Goal: Information Seeking & Learning: Compare options

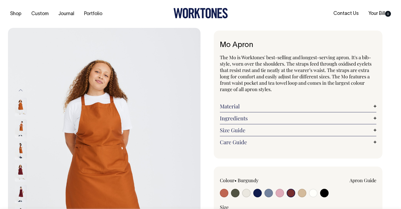
click at [290, 196] on input "radio" at bounding box center [291, 192] width 8 height 8
click at [292, 194] on input "radio" at bounding box center [291, 192] width 8 height 8
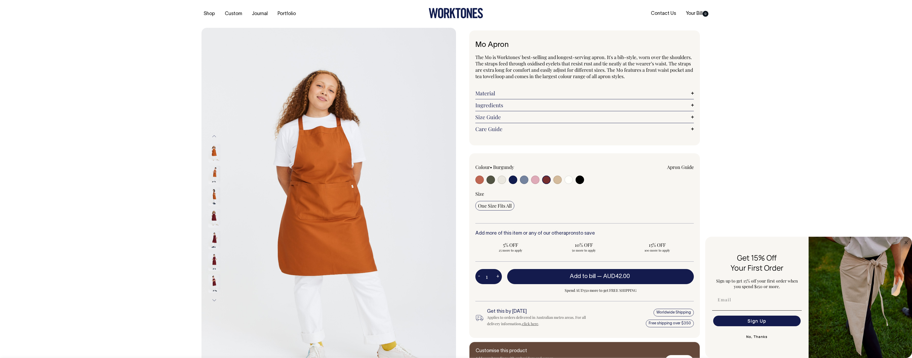
click at [401, 181] on input "radio" at bounding box center [546, 180] width 8 height 8
click at [401, 180] on input "radio" at bounding box center [479, 180] width 8 height 8
radio input "true"
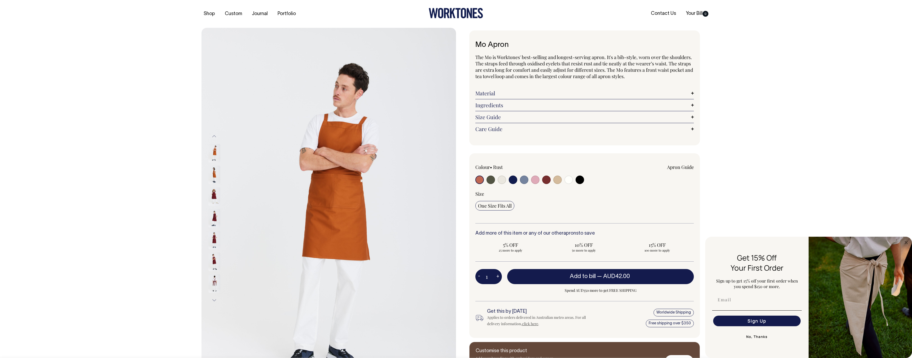
click at [401, 182] on input "radio" at bounding box center [490, 180] width 8 height 8
radio input "true"
select select "Olive"
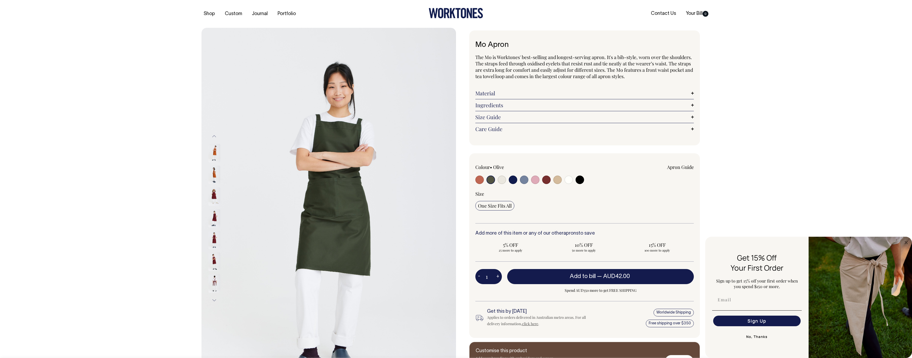
click at [401, 181] on input "radio" at bounding box center [502, 180] width 8 height 8
radio input "true"
select select "Natural"
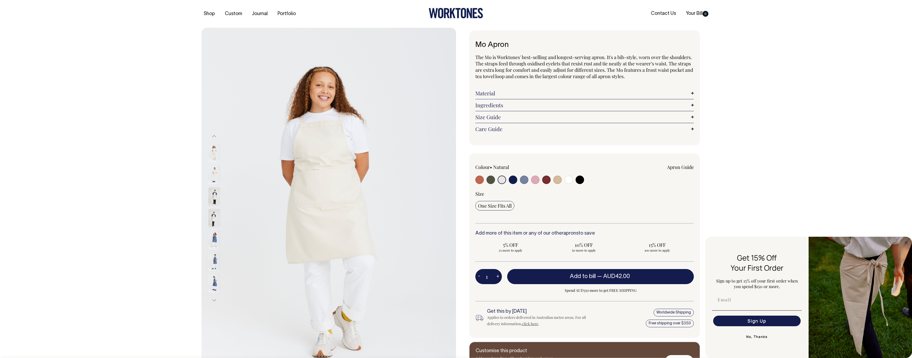
click at [401, 180] on input "radio" at bounding box center [513, 180] width 8 height 8
radio input "true"
select select "Dark Navy"
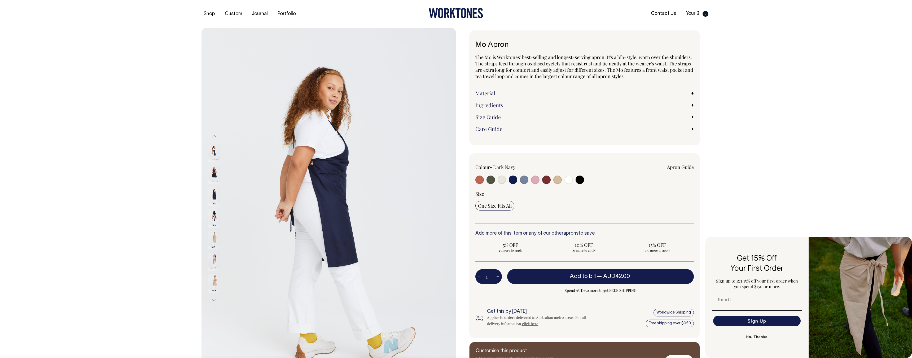
click at [401, 180] on input "radio" at bounding box center [524, 180] width 8 height 8
radio input "true"
select select "Blue/Grey"
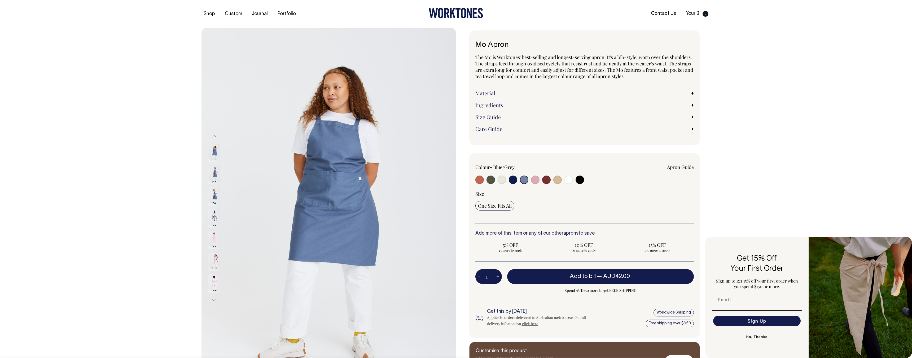
click at [401, 181] on input "radio" at bounding box center [535, 180] width 8 height 8
radio input "true"
select select "Pink"
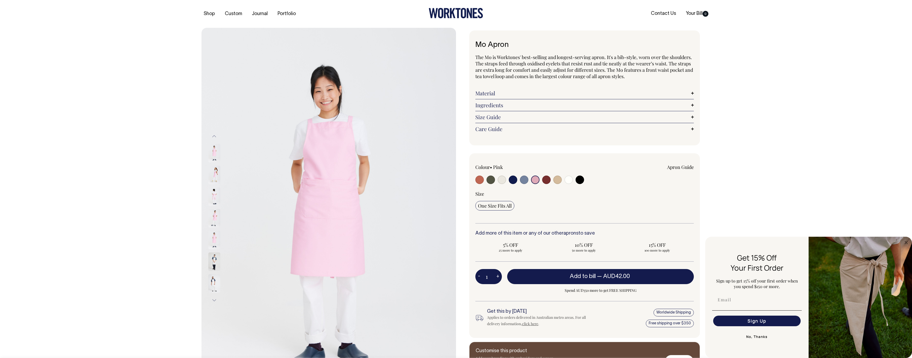
click at [401, 181] on input "radio" at bounding box center [546, 180] width 8 height 8
radio input "true"
select select "Burgundy"
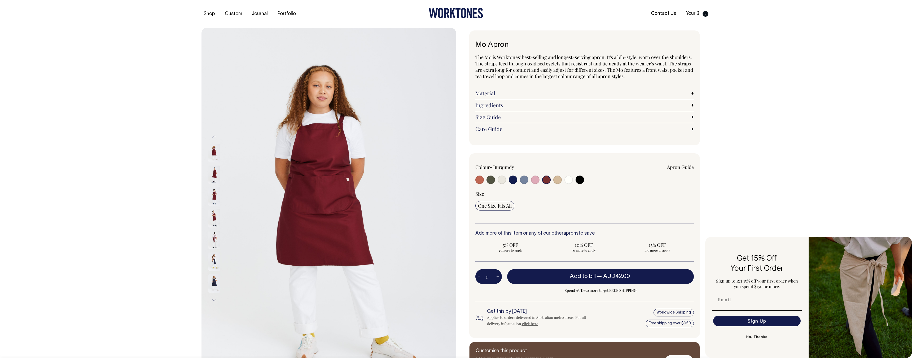
click at [401, 182] on input "radio" at bounding box center [557, 180] width 8 height 8
radio input "true"
radio input "false"
select select "Khaki"
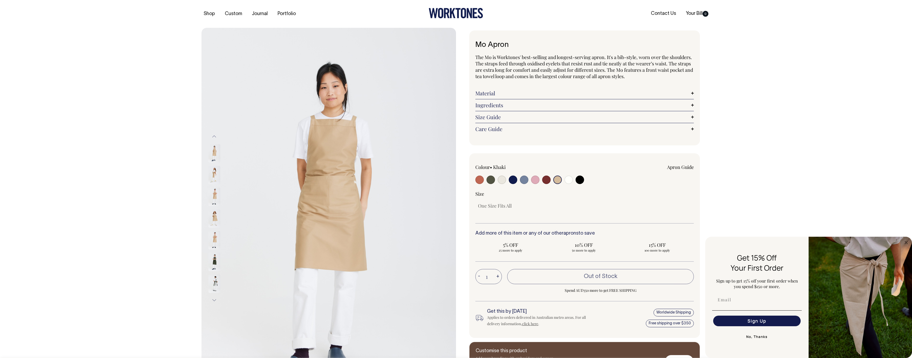
click at [401, 182] on input "radio" at bounding box center [546, 180] width 8 height 8
radio input "true"
select select "Burgundy"
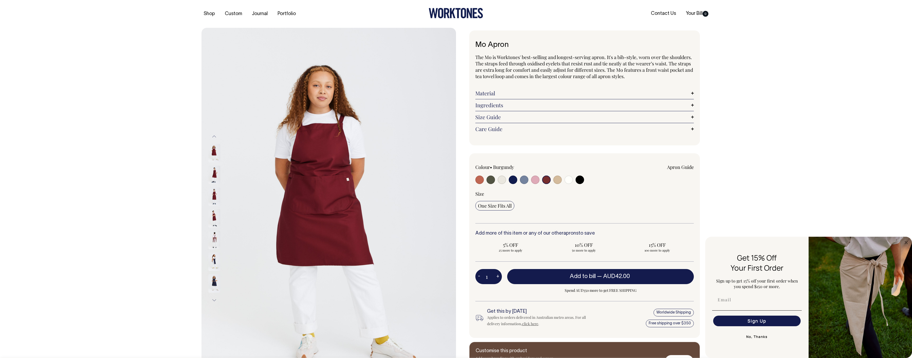
click at [401, 181] on input "radio" at bounding box center [568, 180] width 8 height 8
radio input "true"
select select "Off-White"
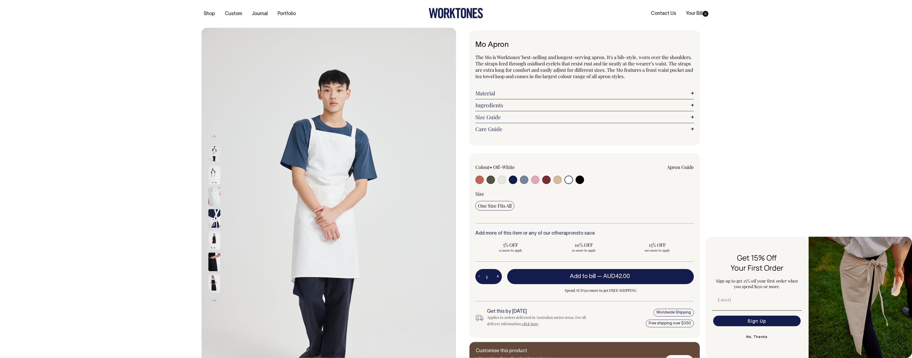
click at [401, 180] on input "radio" at bounding box center [579, 180] width 8 height 8
radio input "true"
select select "Black"
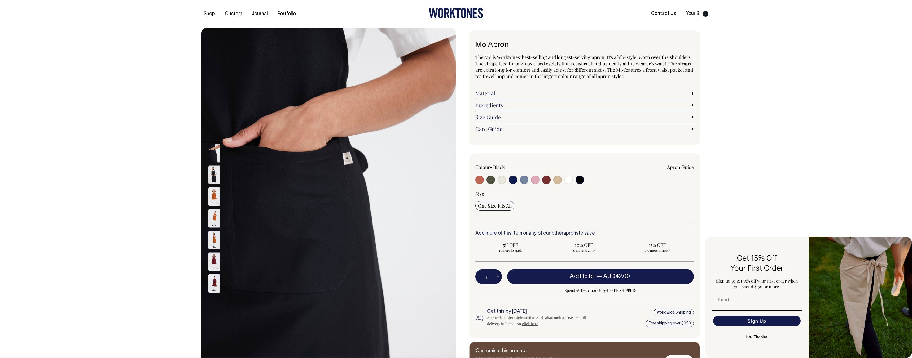
click at [401, 181] on input "radio" at bounding box center [568, 180] width 8 height 8
radio input "true"
select select "Off-White"
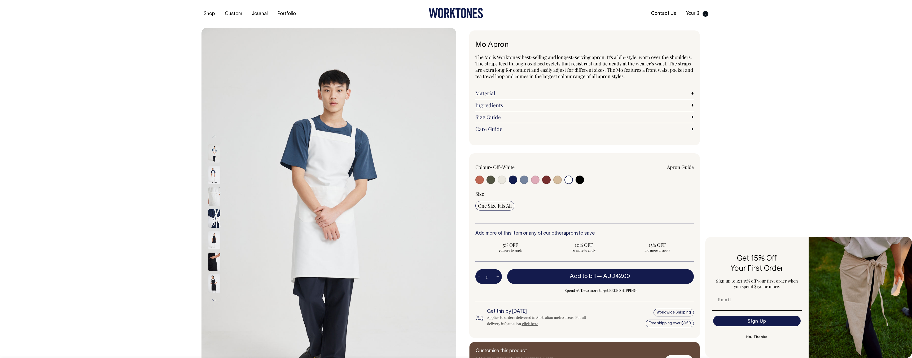
click at [401, 181] on input "radio" at bounding box center [546, 180] width 8 height 8
radio input "true"
select select "Burgundy"
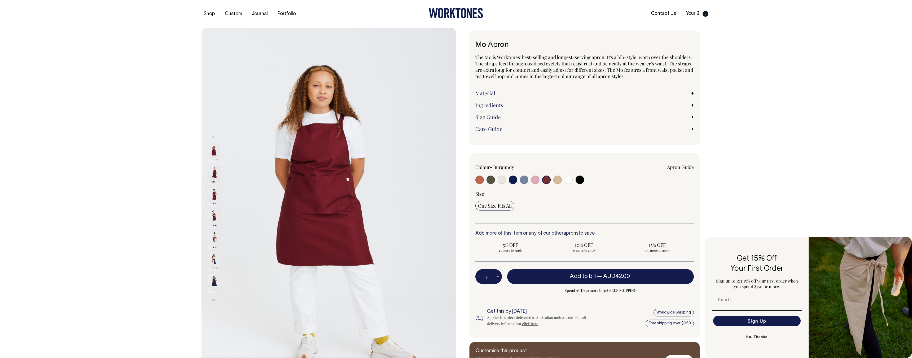
click at [401, 182] on input "radio" at bounding box center [535, 180] width 8 height 8
radio input "true"
select select "Pink"
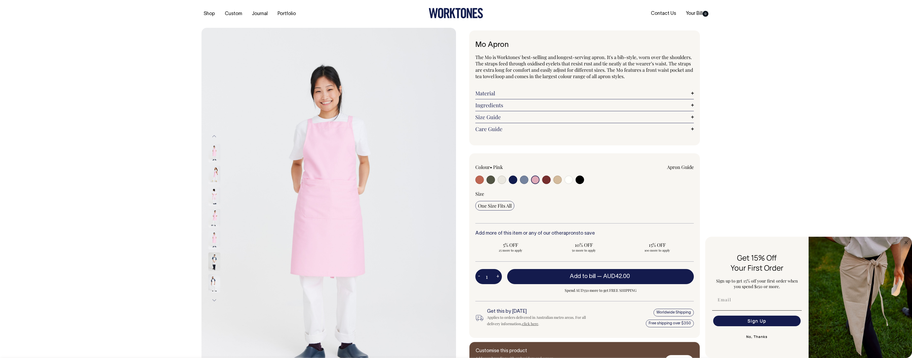
drag, startPoint x: 546, startPoint y: 181, endPoint x: 454, endPoint y: 182, distance: 92.2
click at [401, 181] on input "radio" at bounding box center [546, 180] width 8 height 8
radio input "true"
select select "Burgundy"
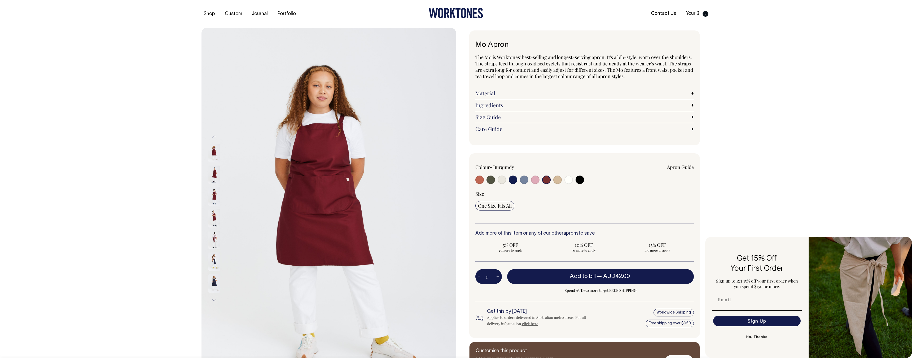
click at [214, 174] on img at bounding box center [214, 175] width 12 height 19
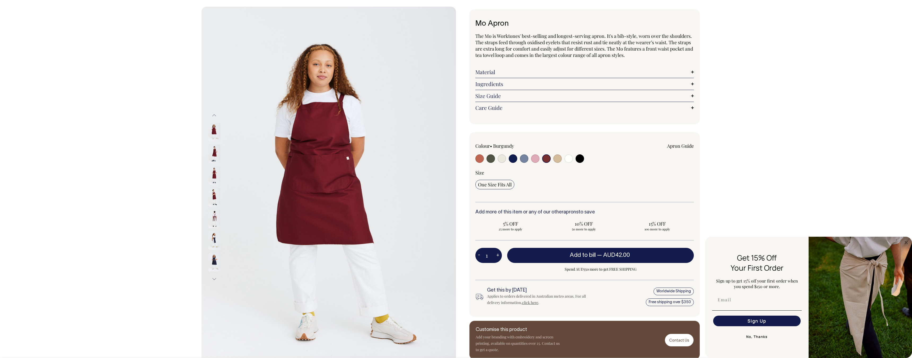
scroll to position [32, 0]
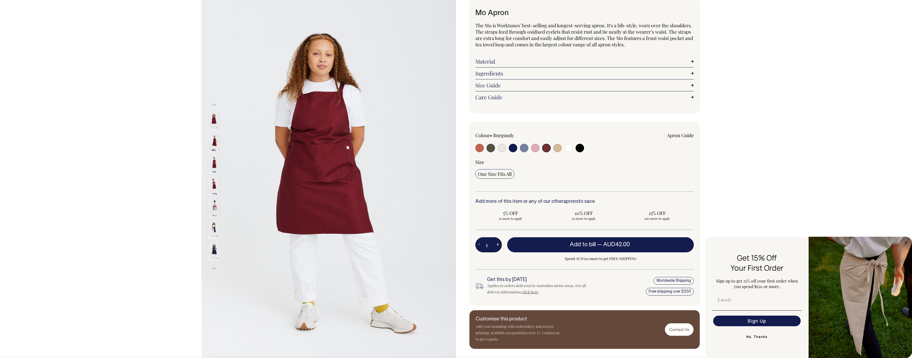
click at [214, 162] on img at bounding box center [214, 165] width 12 height 19
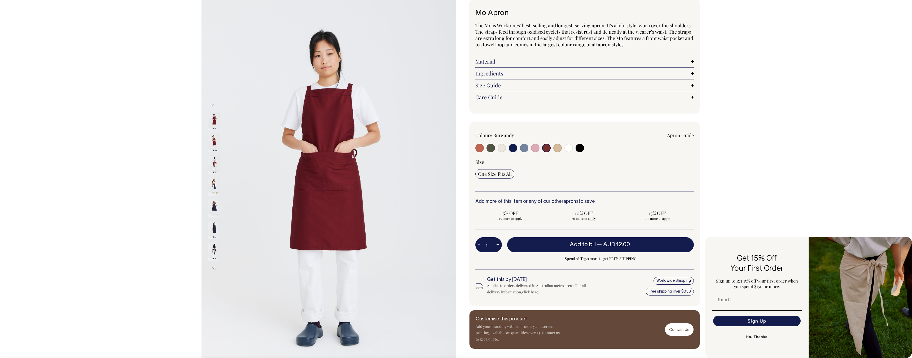
click at [215, 191] on img at bounding box center [214, 186] width 12 height 19
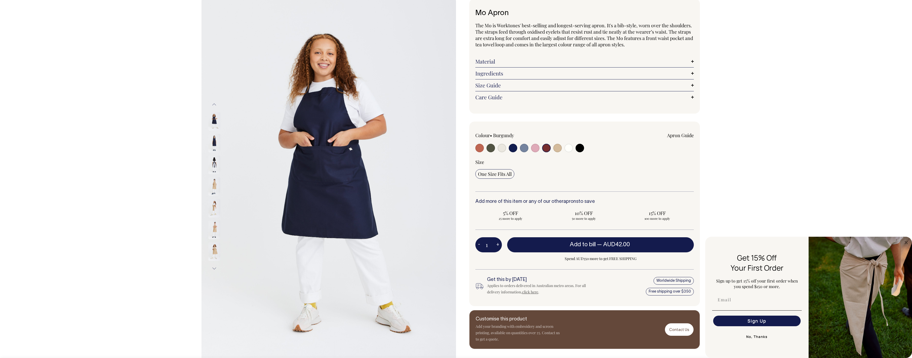
click at [401, 151] on input "radio" at bounding box center [546, 148] width 8 height 8
click at [401, 150] on input "radio" at bounding box center [546, 148] width 8 height 8
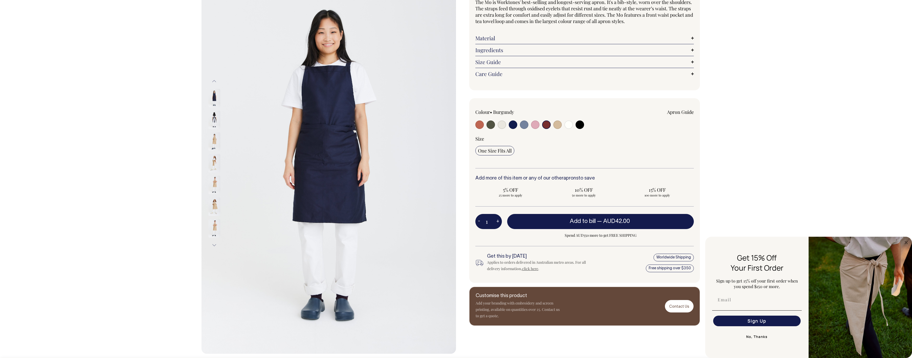
scroll to position [58, 0]
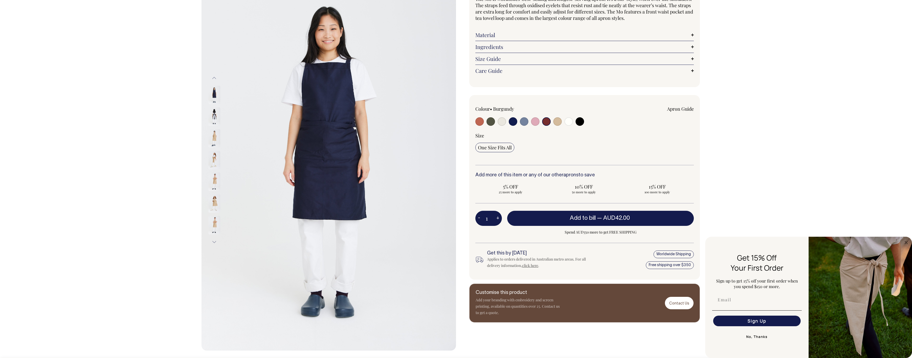
click at [214, 79] on button "Previous" at bounding box center [214, 78] width 8 height 12
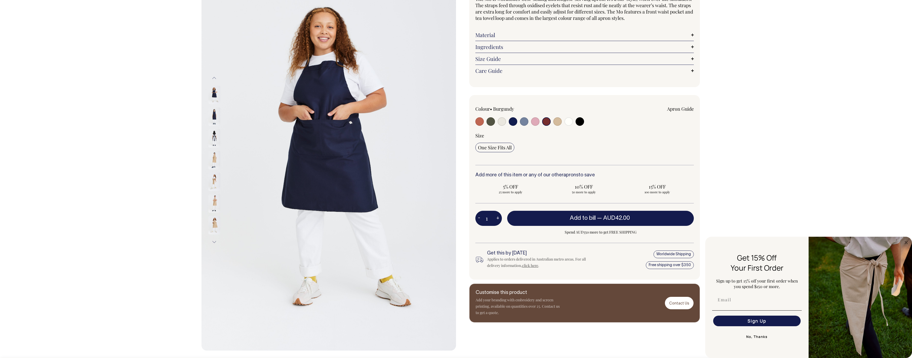
click at [214, 79] on button "Previous" at bounding box center [214, 78] width 8 height 12
click at [401, 123] on input "radio" at bounding box center [546, 121] width 8 height 8
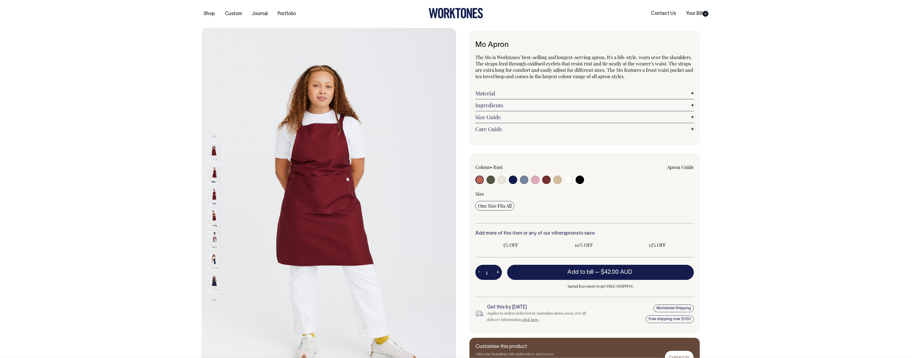
radio input "true"
select select "Burgundy"
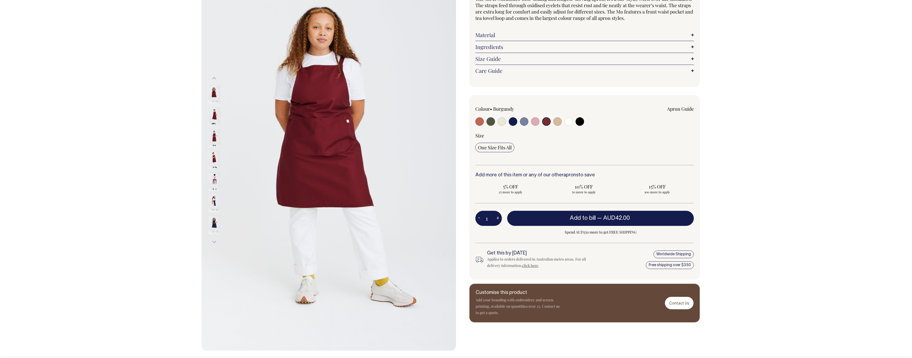
click at [213, 160] on img at bounding box center [214, 160] width 12 height 19
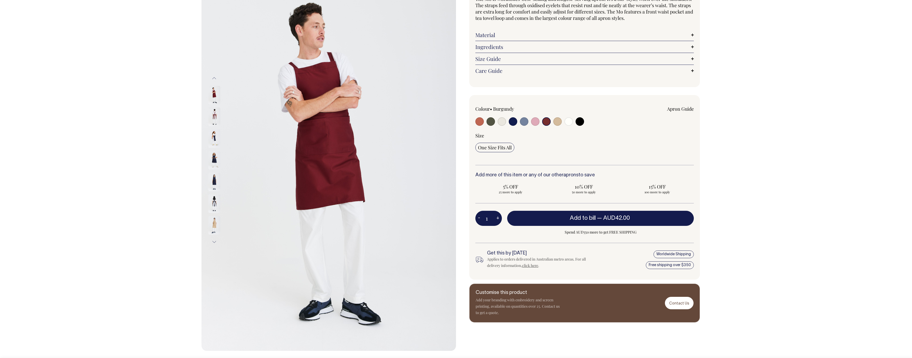
click at [216, 96] on img at bounding box center [214, 95] width 12 height 19
click at [213, 79] on button "Previous" at bounding box center [214, 78] width 8 height 12
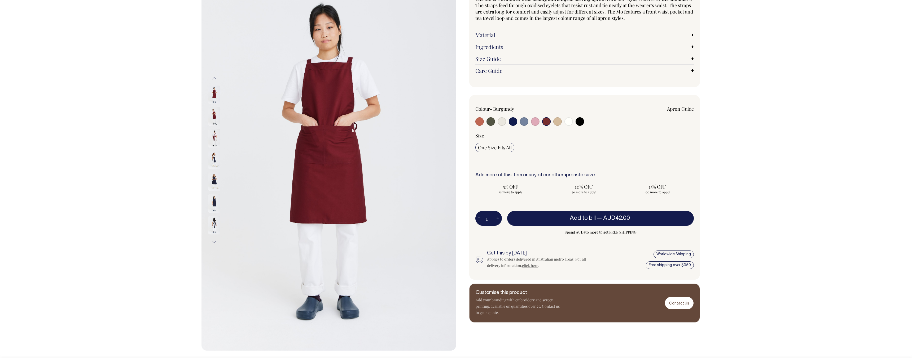
click at [217, 99] on img at bounding box center [214, 95] width 12 height 19
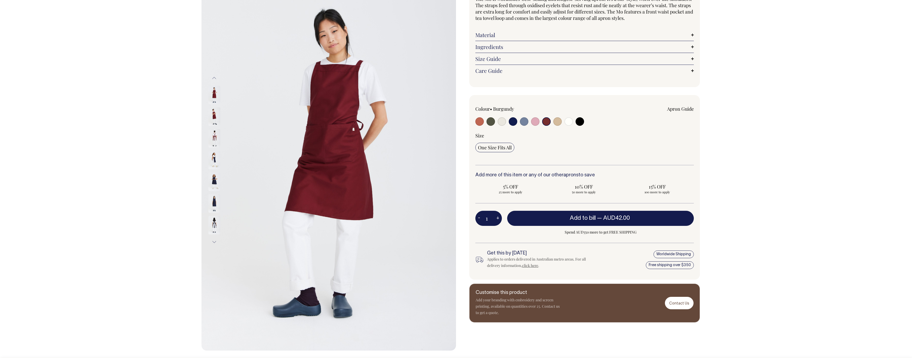
scroll to position [55, 0]
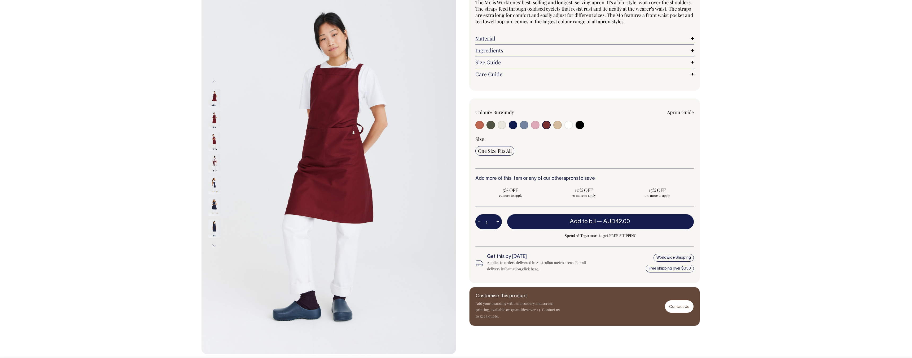
click at [206, 97] on img at bounding box center [328, 163] width 254 height 381
click at [539, 127] on div at bounding box center [518, 126] width 87 height 10
click at [536, 127] on input "radio" at bounding box center [535, 125] width 8 height 8
radio input "true"
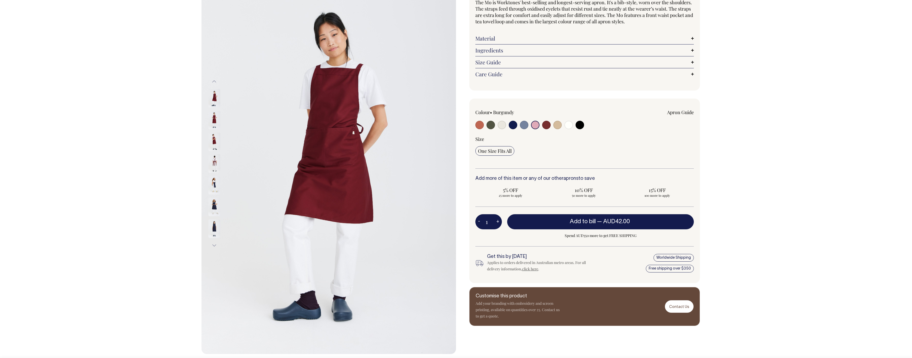
select select "Pink"
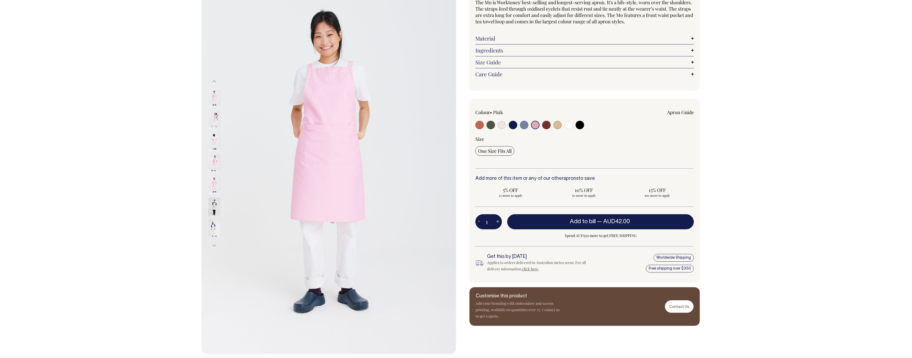
click at [545, 126] on input "radio" at bounding box center [546, 125] width 8 height 8
radio input "true"
select select "Burgundy"
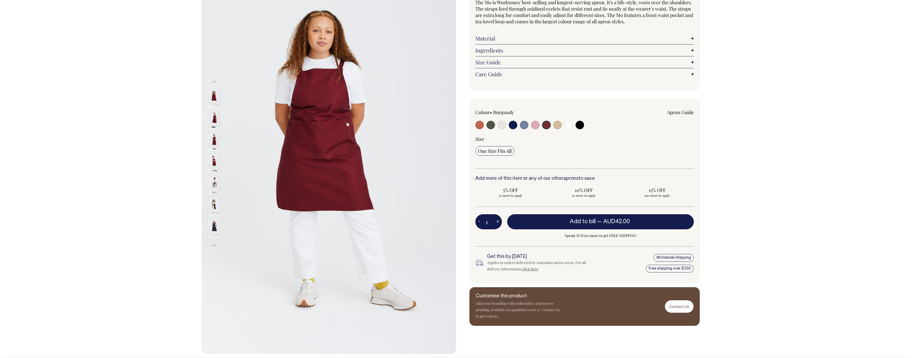
click at [570, 126] on input "radio" at bounding box center [568, 125] width 8 height 8
radio input "true"
select select "Off-White"
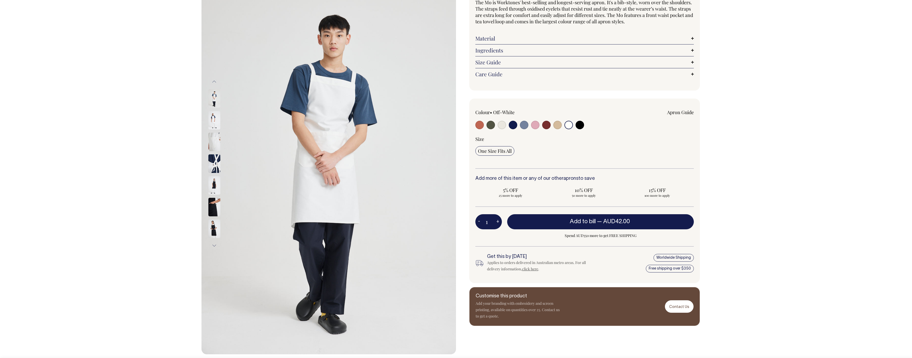
click at [579, 124] on input "radio" at bounding box center [579, 125] width 8 height 8
radio input "true"
select select "Black"
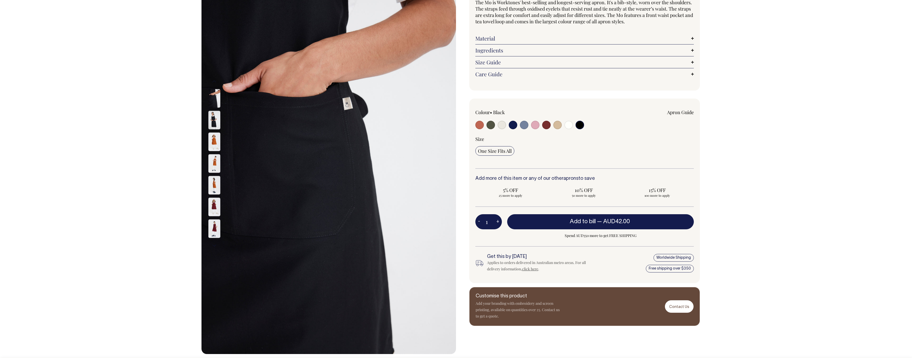
click at [214, 128] on img at bounding box center [214, 120] width 12 height 19
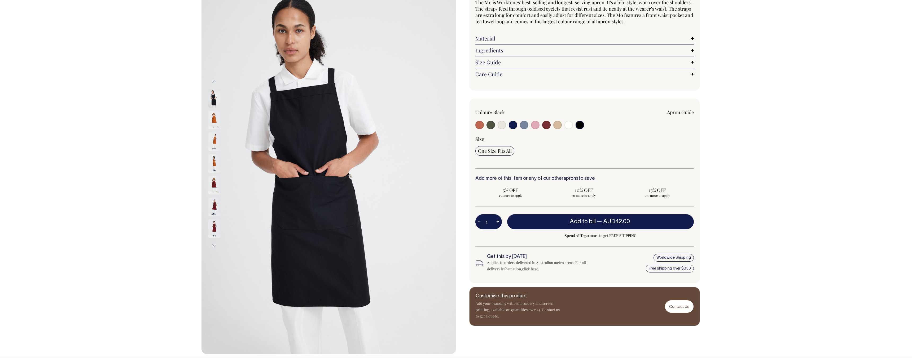
click at [546, 125] on input "radio" at bounding box center [546, 125] width 8 height 8
radio input "true"
select select "Burgundy"
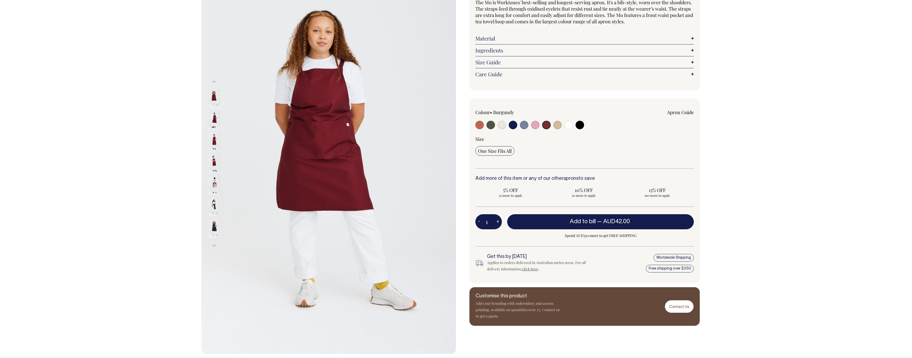
click at [217, 139] on img at bounding box center [214, 142] width 12 height 19
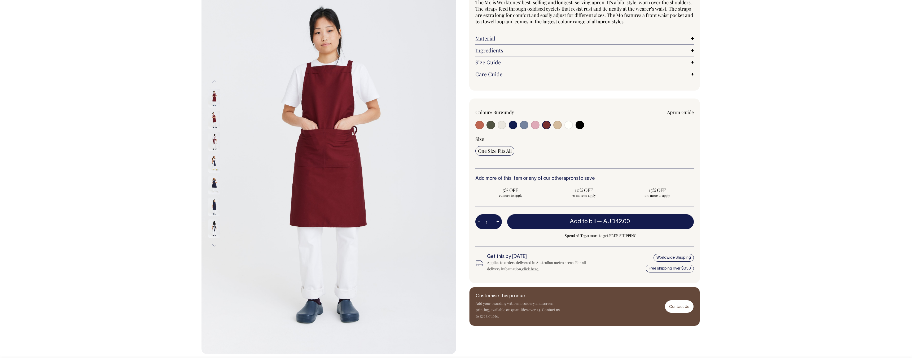
click at [214, 128] on img at bounding box center [214, 120] width 12 height 19
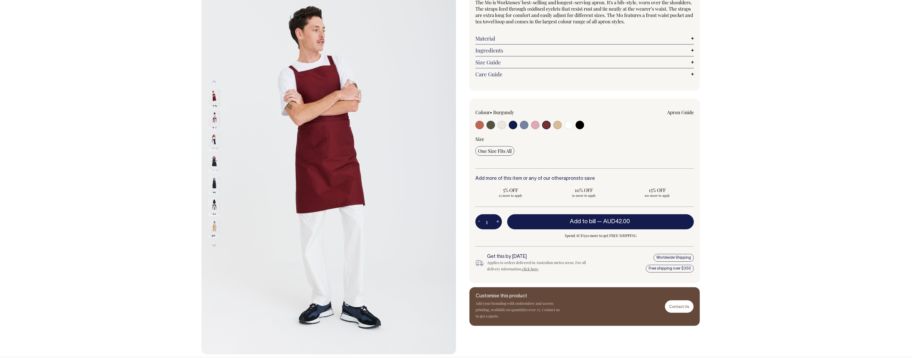
drag, startPoint x: 217, startPoint y: 163, endPoint x: 216, endPoint y: 165, distance: 2.8
click at [217, 163] on img at bounding box center [214, 164] width 12 height 19
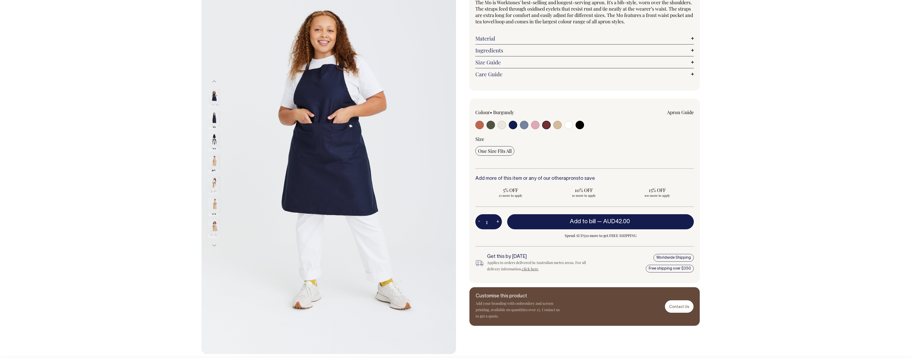
click at [546, 124] on input "radio" at bounding box center [546, 125] width 8 height 8
drag, startPoint x: 531, startPoint y: 146, endPoint x: 525, endPoint y: 141, distance: 7.4
click at [527, 143] on div "Size One Size Fits All" at bounding box center [584, 152] width 218 height 33
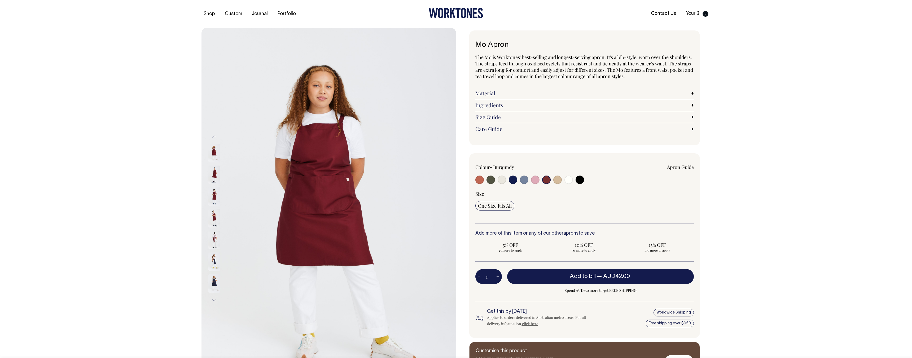
select select "Burgundy"
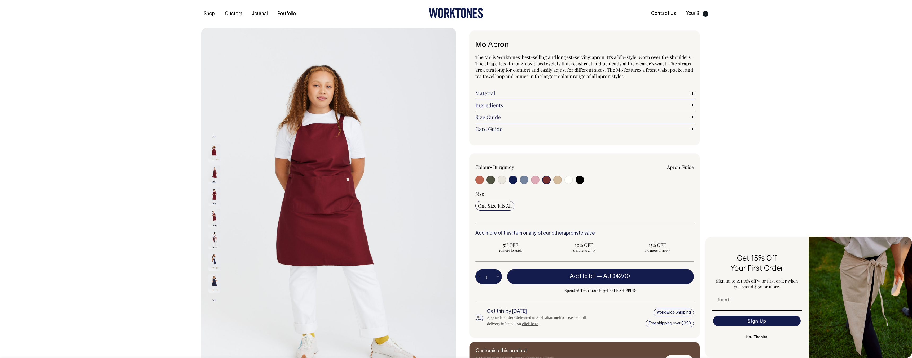
click at [570, 180] on input "radio" at bounding box center [568, 180] width 8 height 8
radio input "true"
select select "Off-White"
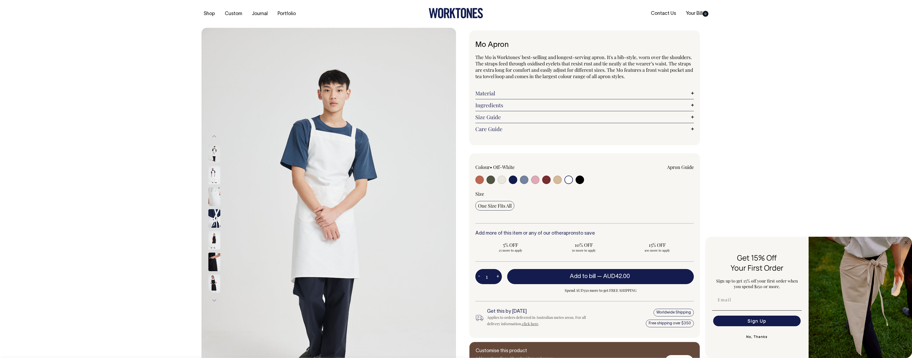
click at [214, 172] on img at bounding box center [214, 175] width 12 height 19
